Goal: Task Accomplishment & Management: Use online tool/utility

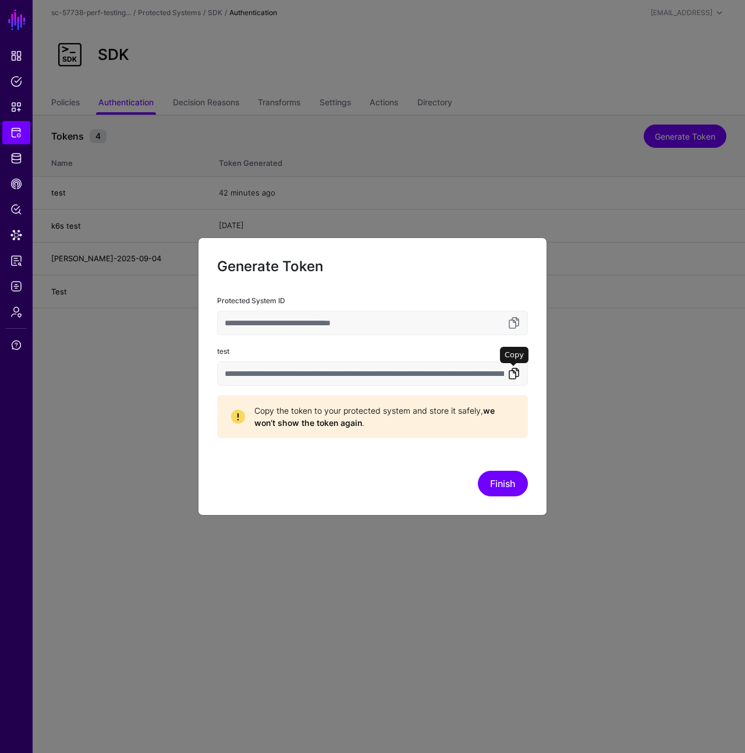
click at [513, 375] on link at bounding box center [514, 374] width 14 height 14
click at [512, 373] on link at bounding box center [514, 374] width 14 height 14
click at [509, 369] on link at bounding box center [514, 374] width 14 height 14
click at [516, 376] on link at bounding box center [514, 374] width 14 height 14
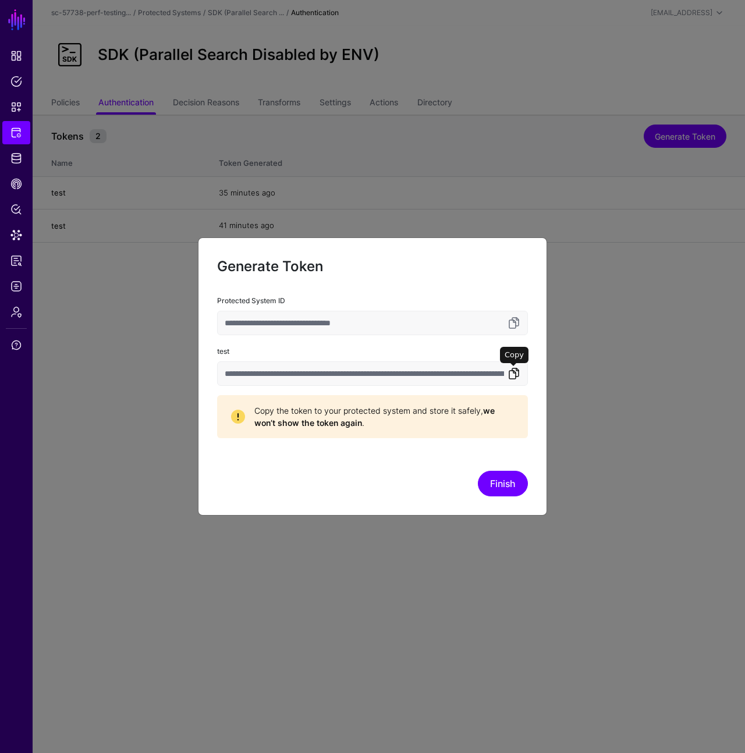
click at [516, 373] on link at bounding box center [514, 374] width 14 height 14
